Goal: Task Accomplishment & Management: Complete application form

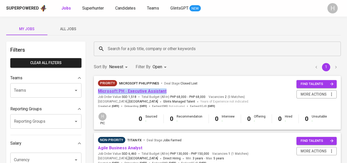
click at [149, 93] on link "Microsoft PH - Executive Assistant" at bounding box center [132, 90] width 69 height 5
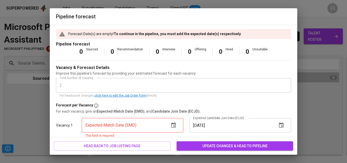
click at [62, 59] on div "Forecast Date(s) are empty! To continue in the pipeline, you must add the expec…" at bounding box center [174, 81] width 248 height 112
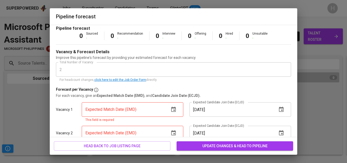
scroll to position [44, 0]
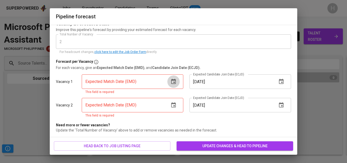
click at [175, 85] on button "button" at bounding box center [173, 81] width 12 height 12
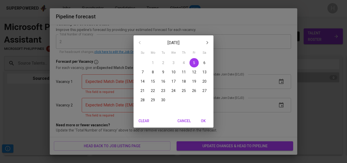
click at [193, 92] on p "26" at bounding box center [194, 90] width 4 height 5
type input "[DATE]"
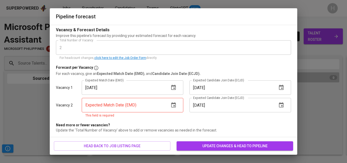
scroll to position [38, 0]
click at [174, 105] on icon "button" at bounding box center [173, 104] width 5 height 5
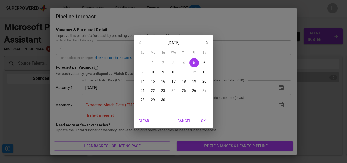
click at [193, 89] on p "26" at bounding box center [194, 90] width 4 height 5
type input "[DATE]"
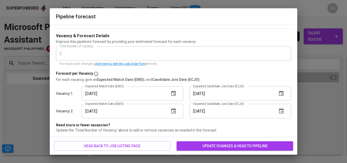
scroll to position [32, 0]
click at [220, 145] on span "update changes & head to pipeline" at bounding box center [235, 146] width 108 height 6
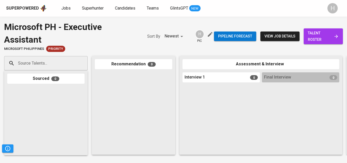
click at [38, 64] on input "Source Talents..." at bounding box center [44, 63] width 54 height 10
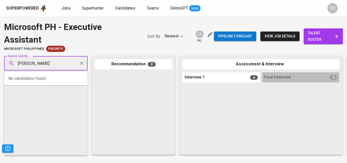
type input "[PERSON_NAME]"
type input "[DOMAIN_NAME][EMAIL_ADDRESS][DOMAIN_NAME]"
click at [89, 7] on span "Superhunter" at bounding box center [93, 8] width 22 height 5
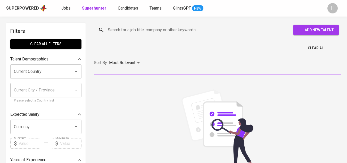
click at [307, 31] on span "Add New Talent" at bounding box center [316, 30] width 37 height 6
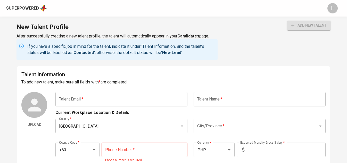
click at [144, 100] on input "text" at bounding box center [121, 99] width 132 height 14
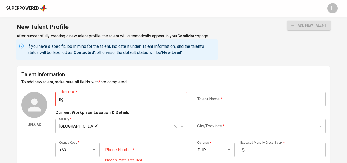
type input "n"
type input "[DOMAIN_NAME][EMAIL_ADDRESS][DOMAIN_NAME]"
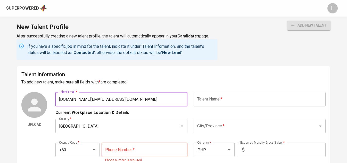
click at [228, 101] on input "text" at bounding box center [260, 99] width 132 height 14
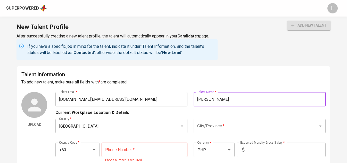
type input "[PERSON_NAME]"
click at [202, 122] on input "City/Province   *" at bounding box center [252, 126] width 113 height 10
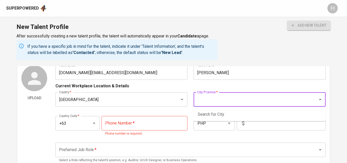
scroll to position [37, 0]
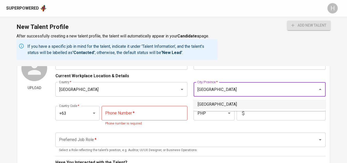
click at [213, 102] on li "[GEOGRAPHIC_DATA]" at bounding box center [260, 104] width 132 height 9
type input "[GEOGRAPHIC_DATA]"
click at [140, 109] on input "tel" at bounding box center [145, 113] width 86 height 14
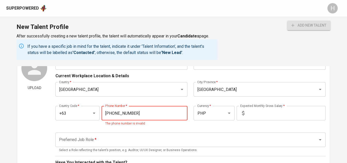
type input "[PHONE_NUMBER]"
click at [253, 109] on input "text" at bounding box center [285, 113] width 79 height 14
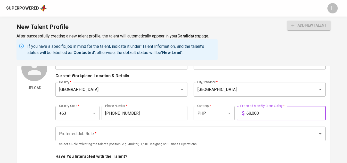
type input "68,000"
click at [190, 130] on input "Preferred Job Role   *" at bounding box center [183, 134] width 251 height 10
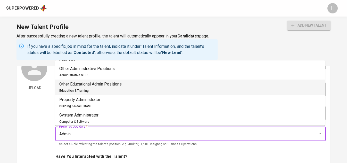
scroll to position [91, 0]
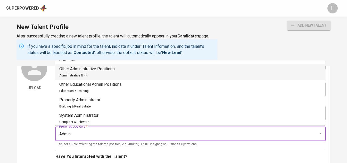
click at [105, 78] on li "Other Administrative Positions Administrative & HR" at bounding box center [190, 71] width 270 height 15
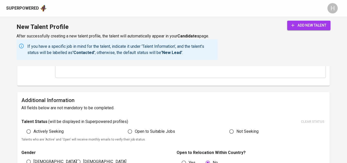
type input "Other Administrative Positions"
click at [57, 131] on span "Actively Seeking" at bounding box center [49, 131] width 30 height 6
click at [34, 131] on input "Actively Seeking" at bounding box center [29, 131] width 10 height 10
radio input "true"
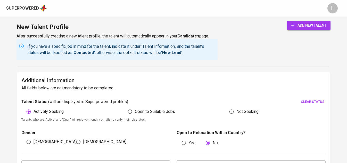
scroll to position [249, 0]
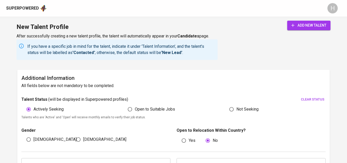
click at [86, 140] on span "[DEMOGRAPHIC_DATA]" at bounding box center [104, 139] width 43 height 6
click at [83, 140] on input "[DEMOGRAPHIC_DATA]" at bounding box center [78, 139] width 10 height 10
radio input "true"
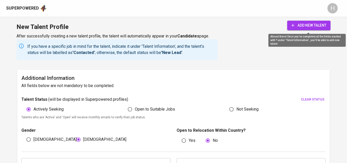
click at [302, 21] on button "add new talent" at bounding box center [308, 26] width 43 height 10
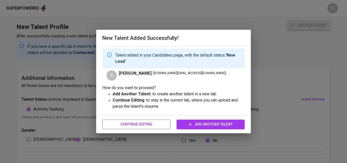
click at [118, 127] on span "Continue Editing" at bounding box center [136, 124] width 60 height 6
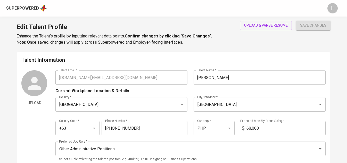
type input "[DOMAIN_NAME][EMAIL_ADDRESS][DOMAIN_NAME]"
type input "[PERSON_NAME]"
type input "[GEOGRAPHIC_DATA]"
type input "+63"
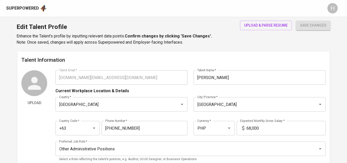
type input "[PHONE_NUMBER]"
type input "PHP"
type input "68,000"
type input "Other Administrative Positions"
radio input "true"
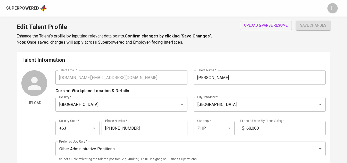
radio input "true"
click at [265, 26] on span "upload & parse resume" at bounding box center [266, 25] width 44 height 6
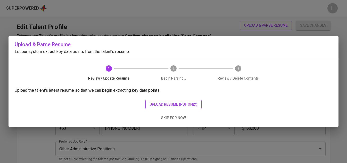
click at [162, 104] on span "upload resume (pdf only)" at bounding box center [174, 104] width 48 height 6
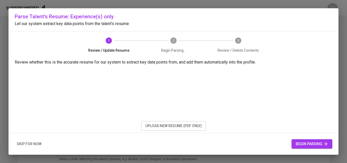
click at [304, 144] on span "begin parsing" at bounding box center [312, 144] width 32 height 6
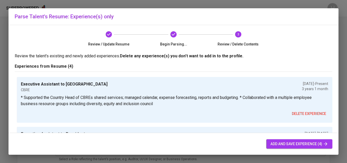
click at [295, 142] on span "add and save experience (4)" at bounding box center [299, 144] width 58 height 6
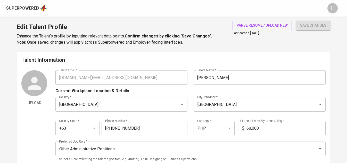
click at [34, 7] on div "Superpowered" at bounding box center [22, 8] width 33 height 6
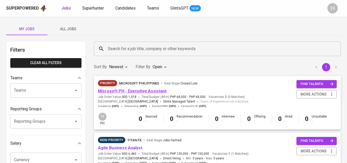
click at [129, 90] on link "Microsoft PH - Executive Assistant" at bounding box center [132, 90] width 69 height 5
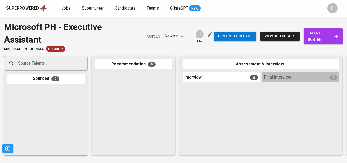
click at [55, 65] on input "Source Talents..." at bounding box center [44, 63] width 54 height 10
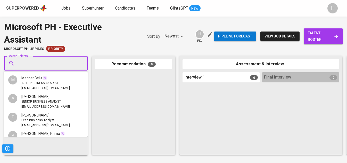
paste input "[DOMAIN_NAME][EMAIL_ADDRESS][DOMAIN_NAME]"
type input "[DOMAIN_NAME][EMAIL_ADDRESS][DOMAIN_NAME]"
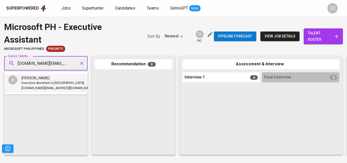
click at [41, 92] on li "A [PERSON_NAME] Executive Assistant to Country Head [DOMAIN_NAME][EMAIL_ADDRESS…" at bounding box center [46, 83] width 84 height 19
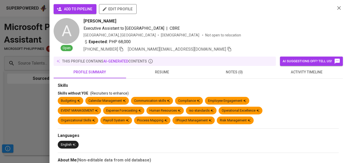
click at [86, 6] on span "add to pipeline" at bounding box center [75, 9] width 35 height 6
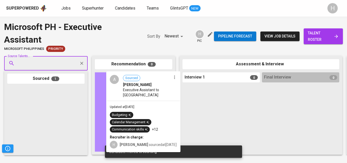
drag, startPoint x: 43, startPoint y: 97, endPoint x: 144, endPoint y: 82, distance: 102.8
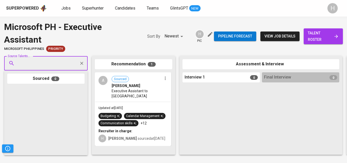
paste input "[EMAIL_ADDRESS][DOMAIN_NAME]"
type input "[EMAIL_ADDRESS][DOMAIN_NAME]"
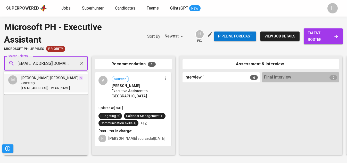
click at [79, 78] on img at bounding box center [81, 78] width 4 height 4
click at [35, 84] on div "Secretary" at bounding box center [52, 82] width 62 height 5
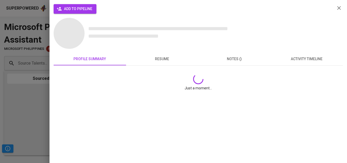
scroll to position [0, 0]
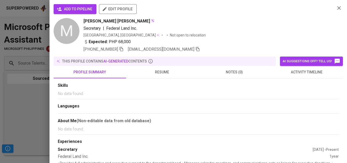
click at [79, 10] on span "add to pipeline" at bounding box center [75, 9] width 35 height 6
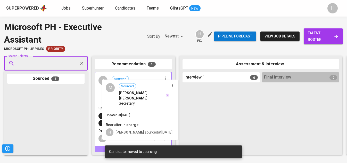
drag, startPoint x: 30, startPoint y: 106, endPoint x: 128, endPoint y: 98, distance: 98.0
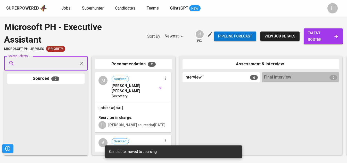
paste input "[EMAIL_ADDRESS][DOMAIN_NAME]"
type input "[EMAIL_ADDRESS][DOMAIN_NAME]"
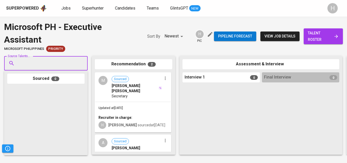
click at [61, 64] on input "Source Talents..." at bounding box center [44, 63] width 54 height 10
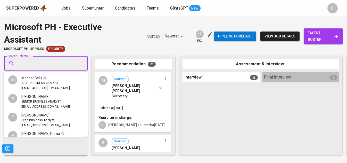
paste input "[EMAIL_ADDRESS][DOMAIN_NAME]"
type input "[EMAIL_ADDRESS][DOMAIN_NAME]"
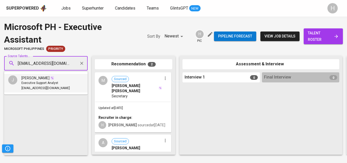
click at [35, 80] on span "[PERSON_NAME]" at bounding box center [35, 77] width 28 height 5
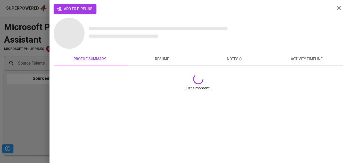
click at [82, 9] on span "add to pipeline" at bounding box center [75, 9] width 35 height 6
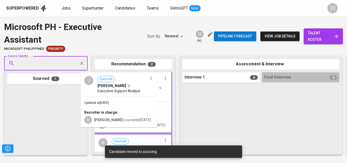
drag, startPoint x: 51, startPoint y: 109, endPoint x: 128, endPoint y: 94, distance: 78.2
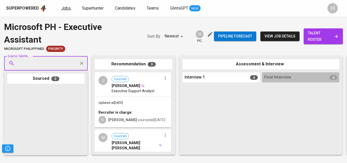
click at [65, 9] on span "Jobs" at bounding box center [65, 8] width 9 height 5
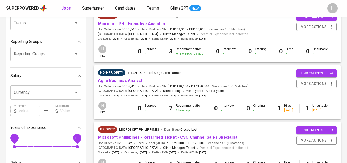
scroll to position [72, 0]
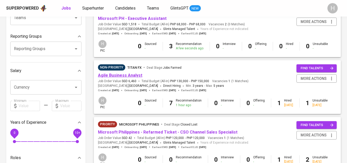
click at [126, 75] on link "Agile Business Analyst" at bounding box center [120, 75] width 44 height 5
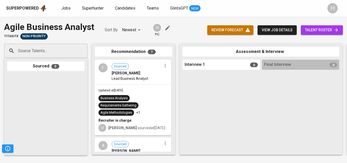
click at [320, 27] on span "talent roster" at bounding box center [322, 30] width 34 height 6
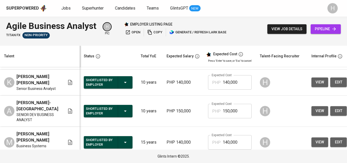
scroll to position [51, 0]
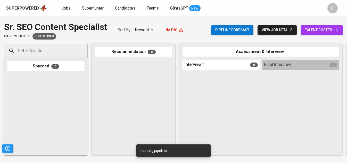
click at [94, 10] on span "Superhunter" at bounding box center [93, 8] width 22 height 5
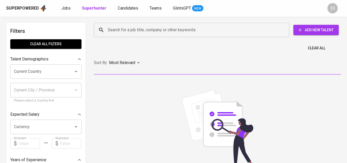
click at [314, 32] on span "Add New Talent" at bounding box center [316, 30] width 37 height 6
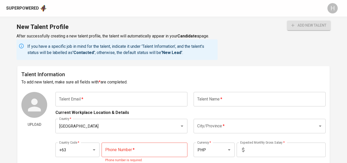
click at [105, 99] on input "text" at bounding box center [121, 99] width 132 height 14
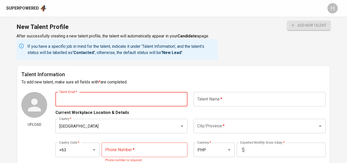
paste input "[EMAIL_ADDRESS][DOMAIN_NAME]"
type input "[EMAIL_ADDRESS][DOMAIN_NAME]"
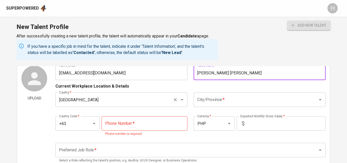
scroll to position [33, 0]
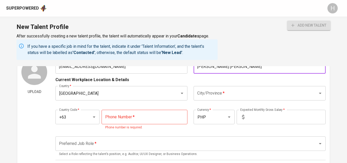
type input "[PERSON_NAME] [PERSON_NAME]"
click at [215, 94] on input "City/Province   *" at bounding box center [252, 93] width 113 height 10
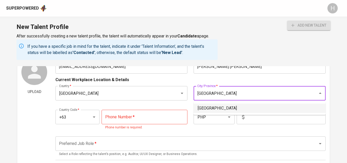
click at [214, 108] on li "[GEOGRAPHIC_DATA]" at bounding box center [260, 107] width 132 height 9
type input "[GEOGRAPHIC_DATA]"
click at [159, 115] on input "tel" at bounding box center [145, 117] width 86 height 14
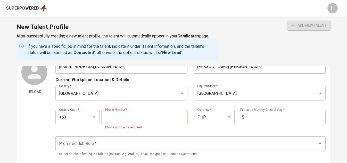
paste input "917-302-0090"
type input "917-302-0090"
click at [275, 119] on input "text" at bounding box center [285, 117] width 79 height 14
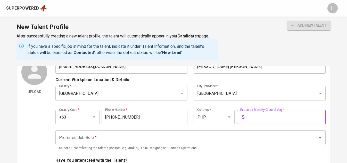
click at [275, 119] on input "text" at bounding box center [285, 117] width 79 height 14
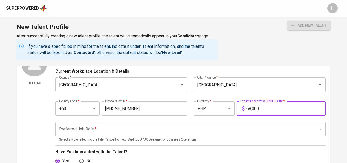
type input "68,000"
click at [222, 132] on input "Preferred Job Role   *" at bounding box center [183, 129] width 251 height 10
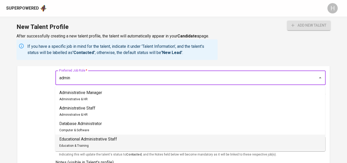
scroll to position [94, 0]
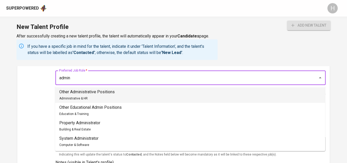
click at [107, 98] on div "Other Administrative Positions Administrative & HR" at bounding box center [86, 95] width 55 height 12
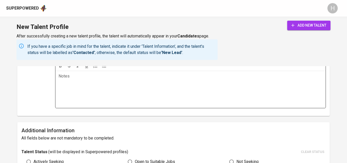
scroll to position [205, 0]
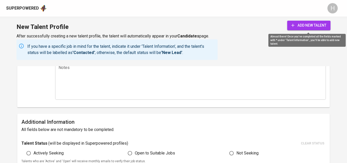
type input "Other Administrative Positions"
click at [311, 26] on span "add new talent" at bounding box center [308, 25] width 35 height 6
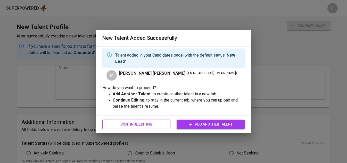
click at [142, 123] on span "Continue Editing" at bounding box center [136, 124] width 60 height 6
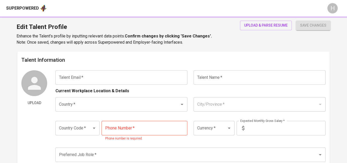
type input "[EMAIL_ADDRESS][DOMAIN_NAME]"
type input "[PERSON_NAME] [PERSON_NAME]"
type input "[GEOGRAPHIC_DATA]"
type input "+63"
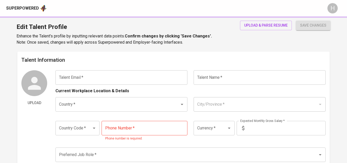
type input "917-302-0090"
type input "PHP"
type input "68,000"
type input "Other Administrative Positions"
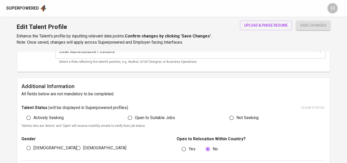
scroll to position [100, 0]
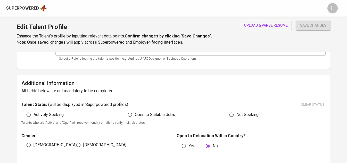
drag, startPoint x: 142, startPoint y: 123, endPoint x: 83, endPoint y: 123, distance: 59.3
click at [138, 123] on p "Talents who are 'Active' and 'Open' will receive monthly emails to verify their…" at bounding box center [173, 122] width 304 height 5
click at [57, 115] on span "Actively Seeking" at bounding box center [49, 114] width 30 height 6
click at [34, 115] on input "Actively Seeking" at bounding box center [29, 115] width 10 height 10
radio input "true"
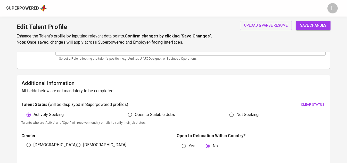
click at [85, 145] on span "[DEMOGRAPHIC_DATA]" at bounding box center [104, 145] width 43 height 6
click at [83, 145] on input "[DEMOGRAPHIC_DATA]" at bounding box center [78, 145] width 10 height 10
radio input "true"
click at [278, 23] on span "upload & parse resume" at bounding box center [266, 25] width 44 height 6
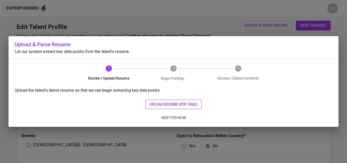
click at [170, 102] on span "upload resume (pdf only)" at bounding box center [174, 104] width 48 height 6
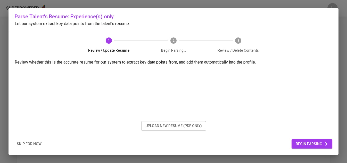
click at [307, 140] on button "begin parsing" at bounding box center [312, 144] width 41 height 10
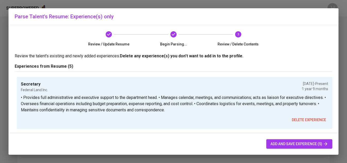
click at [272, 144] on span "add and save experience (5)" at bounding box center [299, 144] width 58 height 6
click at [278, 142] on span "add and save experience (5)" at bounding box center [299, 144] width 58 height 6
radio input "false"
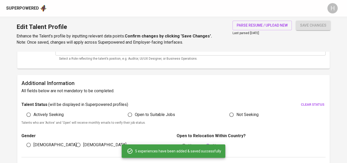
scroll to position [247, 0]
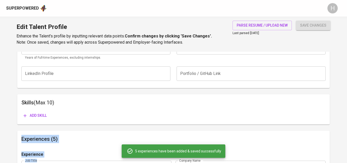
scroll to position [0, 0]
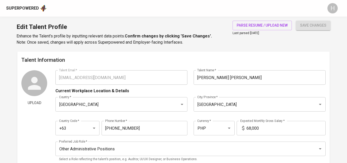
click at [53, 76] on div "Upload Talent Email   * maryjoooycetan@gmail.com Talent Email * Talent Name   *…" at bounding box center [173, 117] width 304 height 95
click at [34, 7] on div "Superpowered" at bounding box center [22, 8] width 33 height 6
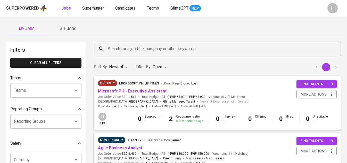
click at [94, 9] on span "Superhunter" at bounding box center [93, 8] width 22 height 5
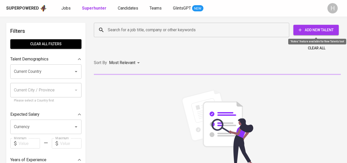
click at [298, 29] on icon "button" at bounding box center [300, 29] width 5 height 5
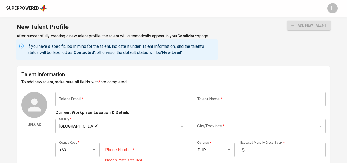
click at [72, 97] on input "text" at bounding box center [121, 99] width 132 height 14
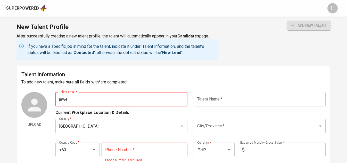
type input "jewel"
paste input "[EMAIL_ADDRESS][DOMAIN_NAME]"
type input "[EMAIL_ADDRESS][DOMAIN_NAME]"
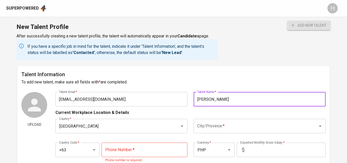
type input "[PERSON_NAME]"
click at [211, 127] on input "City/Province   *" at bounding box center [252, 126] width 113 height 10
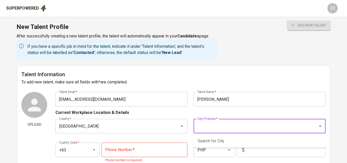
scroll to position [20, 0]
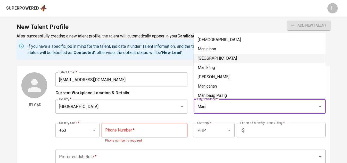
click at [219, 60] on li "[GEOGRAPHIC_DATA]" at bounding box center [260, 58] width 132 height 9
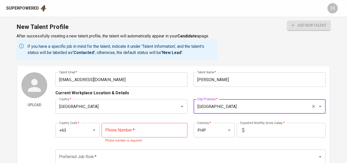
type input "[GEOGRAPHIC_DATA]"
click at [148, 137] on input "tel" at bounding box center [145, 130] width 86 height 14
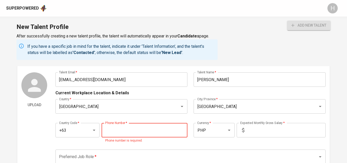
paste input "905-066-7940"
type input "905-066-7940"
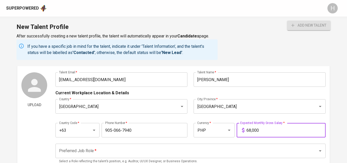
type input "68,000"
click at [130, 148] on input "Preferred Job Role   *" at bounding box center [183, 151] width 251 height 10
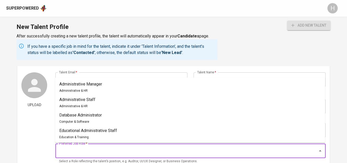
type input "a"
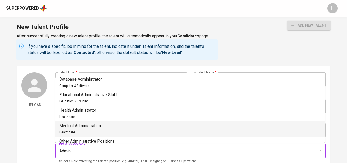
scroll to position [49, 0]
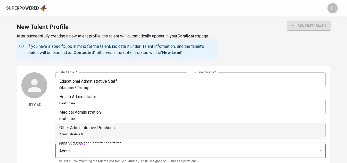
click at [129, 129] on li "Other Administrative Positions Administrative & HR" at bounding box center [190, 130] width 270 height 15
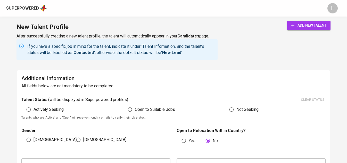
scroll to position [250, 0]
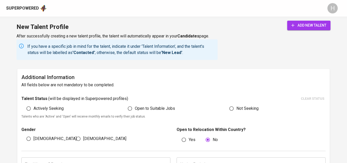
type input "Other Administrative Positions"
click at [53, 109] on span "Actively Seeking" at bounding box center [49, 108] width 30 height 6
click at [34, 109] on input "Actively Seeking" at bounding box center [29, 108] width 10 height 10
radio input "true"
click at [84, 135] on label "[DEMOGRAPHIC_DATA]" at bounding box center [99, 139] width 53 height 10
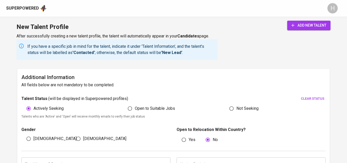
click at [83, 135] on input "[DEMOGRAPHIC_DATA]" at bounding box center [78, 139] width 10 height 10
radio input "true"
click at [294, 29] on button "add new talent" at bounding box center [308, 26] width 43 height 10
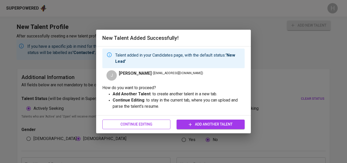
click at [154, 127] on span "Continue Editing" at bounding box center [136, 124] width 60 height 6
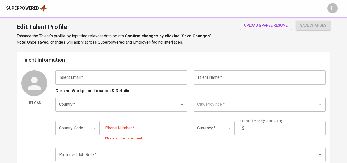
type input "[EMAIL_ADDRESS][DOMAIN_NAME]"
type input "[PERSON_NAME]"
type input "[GEOGRAPHIC_DATA]"
type input "+63"
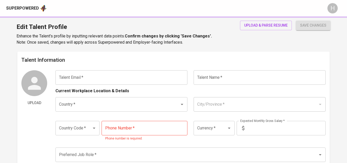
type input "905-066-7940"
type input "PHP"
type input "68,000"
type input "Other Administrative Positions"
radio input "true"
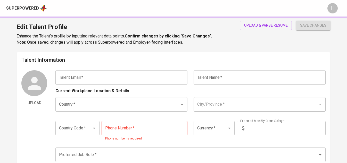
radio input "true"
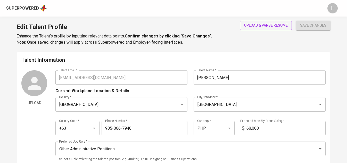
click at [263, 27] on span "upload & parse resume" at bounding box center [266, 25] width 44 height 6
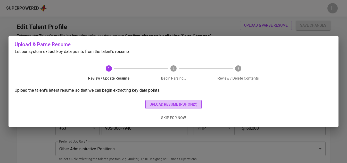
click at [171, 103] on span "upload resume (pdf only)" at bounding box center [174, 104] width 48 height 6
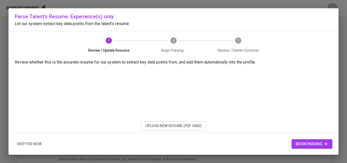
click at [300, 145] on span "begin parsing" at bounding box center [312, 144] width 32 height 6
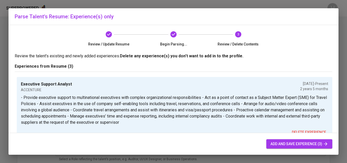
click at [278, 145] on span "add and save experience (3)" at bounding box center [299, 144] width 58 height 6
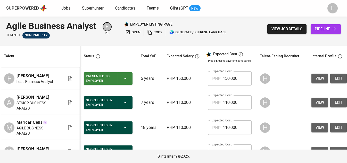
scroll to position [2, 0]
